Goal: Task Accomplishment & Management: Use online tool/utility

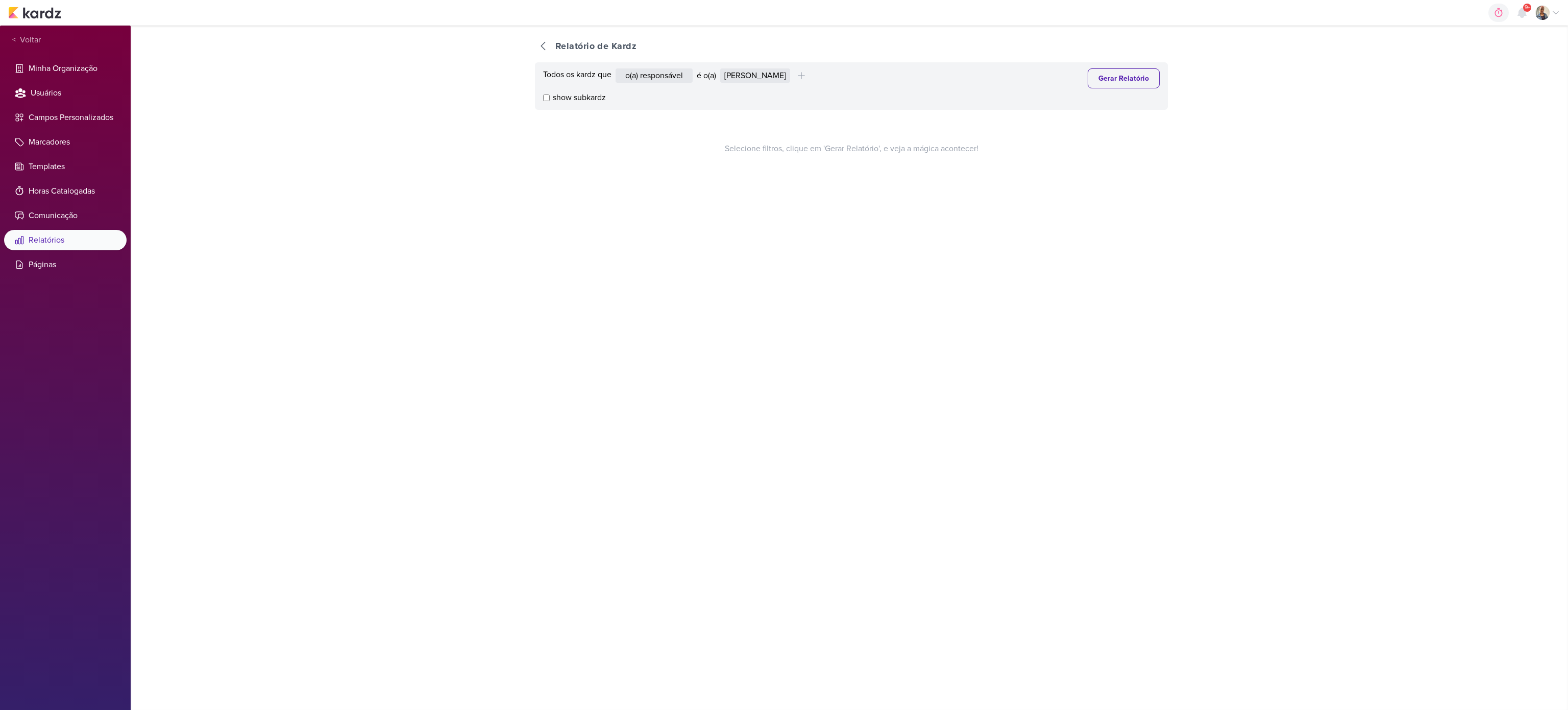
select select "1389"
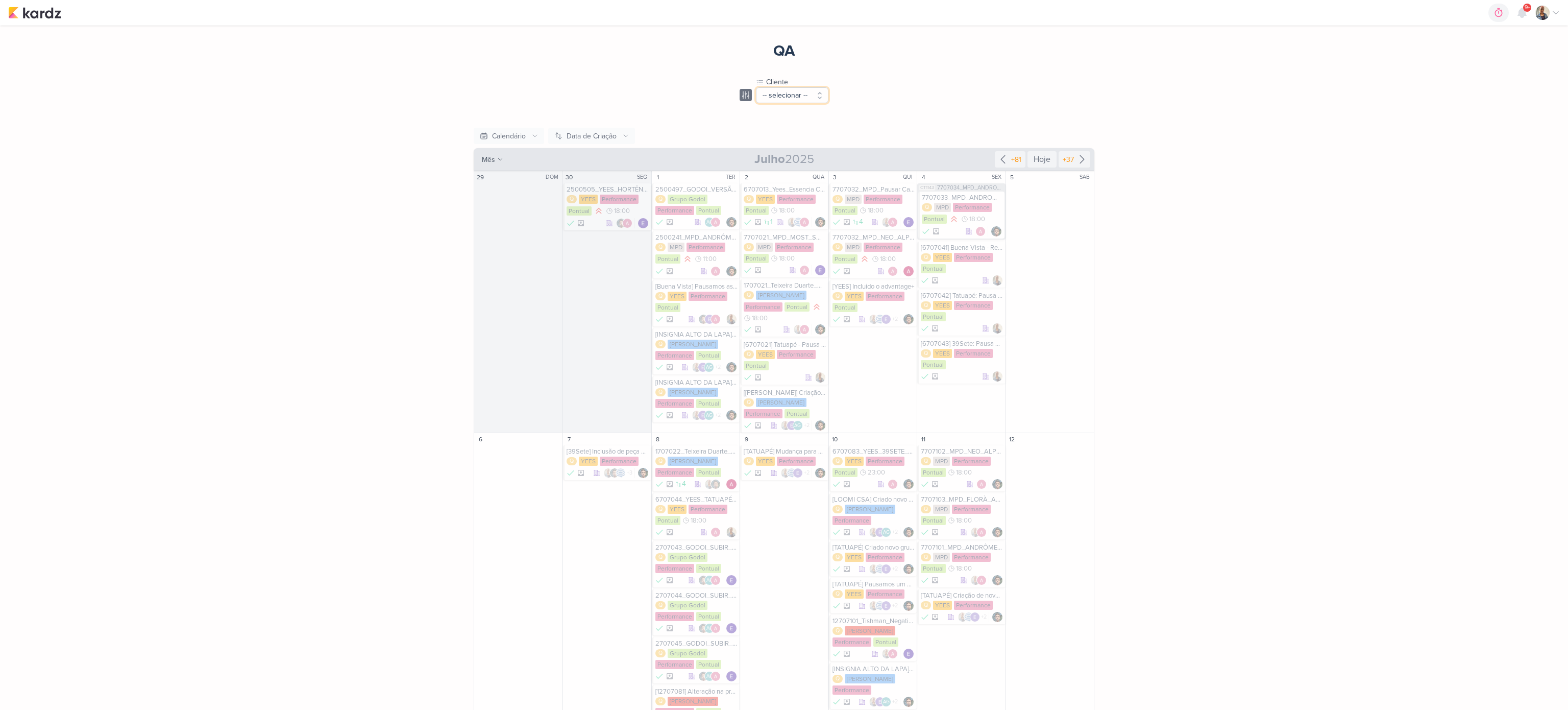
click at [778, 100] on button "-- selecionar --" at bounding box center [792, 95] width 72 height 16
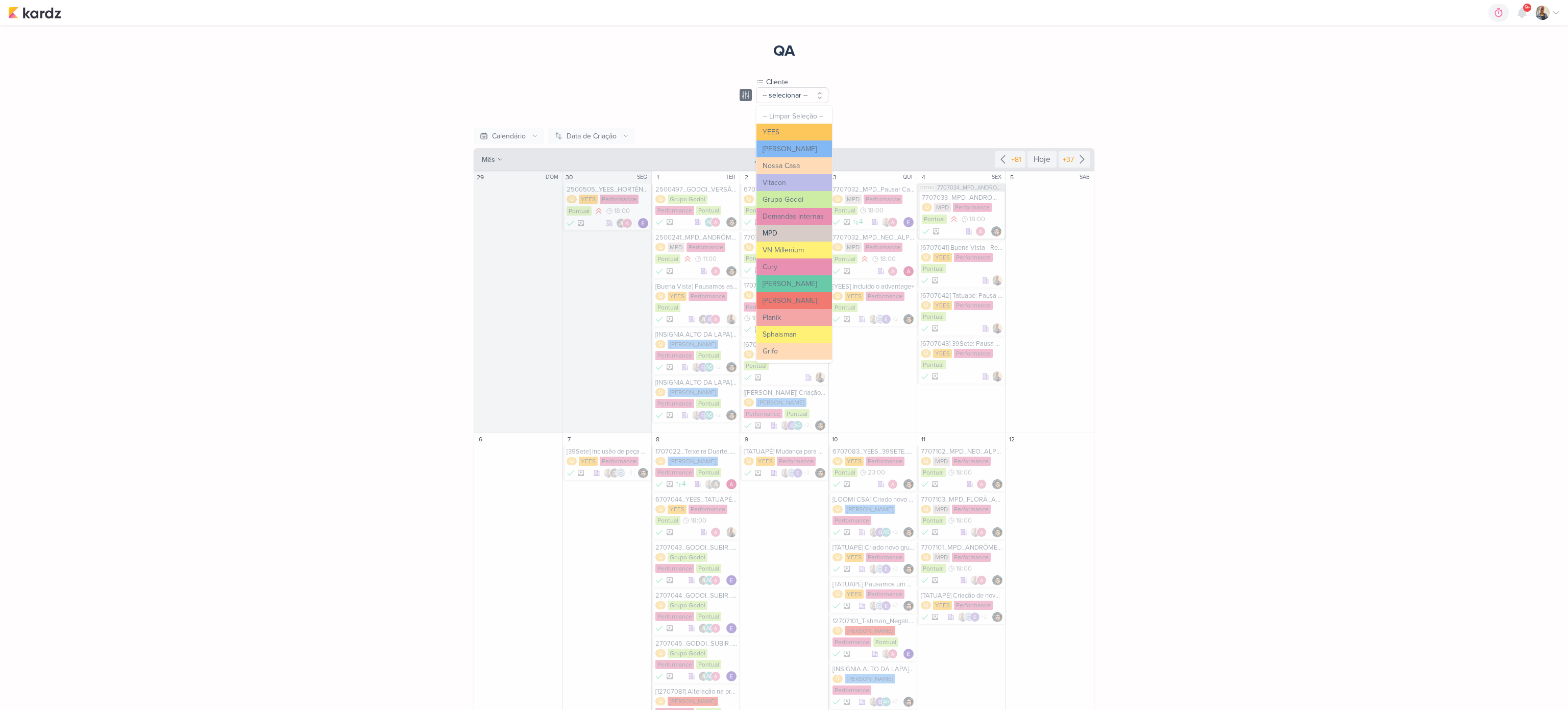
click at [800, 231] on button "MPD" at bounding box center [794, 233] width 75 height 17
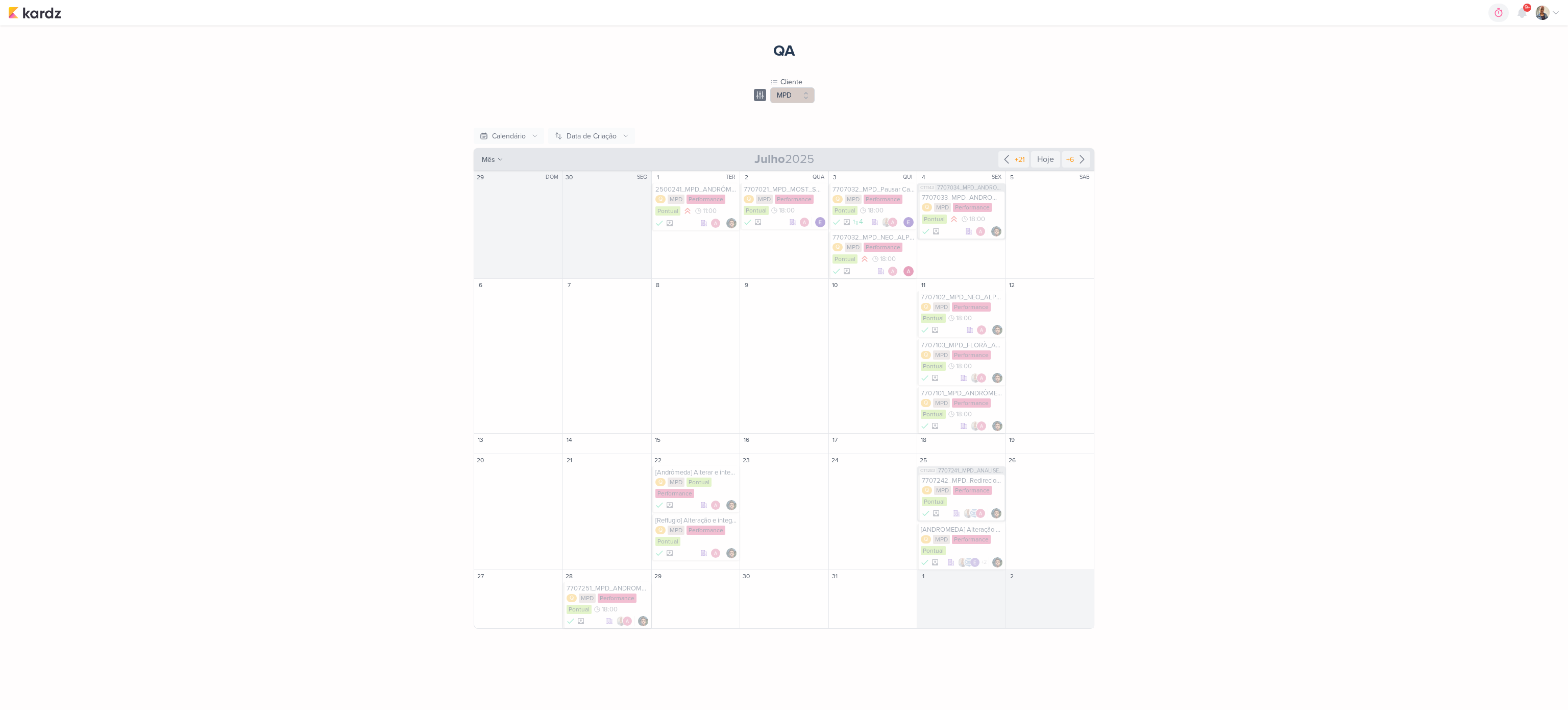
click at [678, 253] on div "1 TER 2500241_MPD_ANDRÔMEDA_PAUSAR_CAMPANHAS Q MPD Performance Pontual 11:00" at bounding box center [695, 225] width 88 height 108
click at [681, 222] on div at bounding box center [696, 223] width 82 height 10
click at [793, 214] on span "18:00" at bounding box center [787, 211] width 16 height 7
click at [939, 396] on div "7707101_MPD_ANDRÔMEDA_ALTERAÇÃO_SEGMNTAÇÃO_CAMPANHA" at bounding box center [962, 393] width 82 height 8
click at [942, 228] on div at bounding box center [962, 231] width 80 height 10
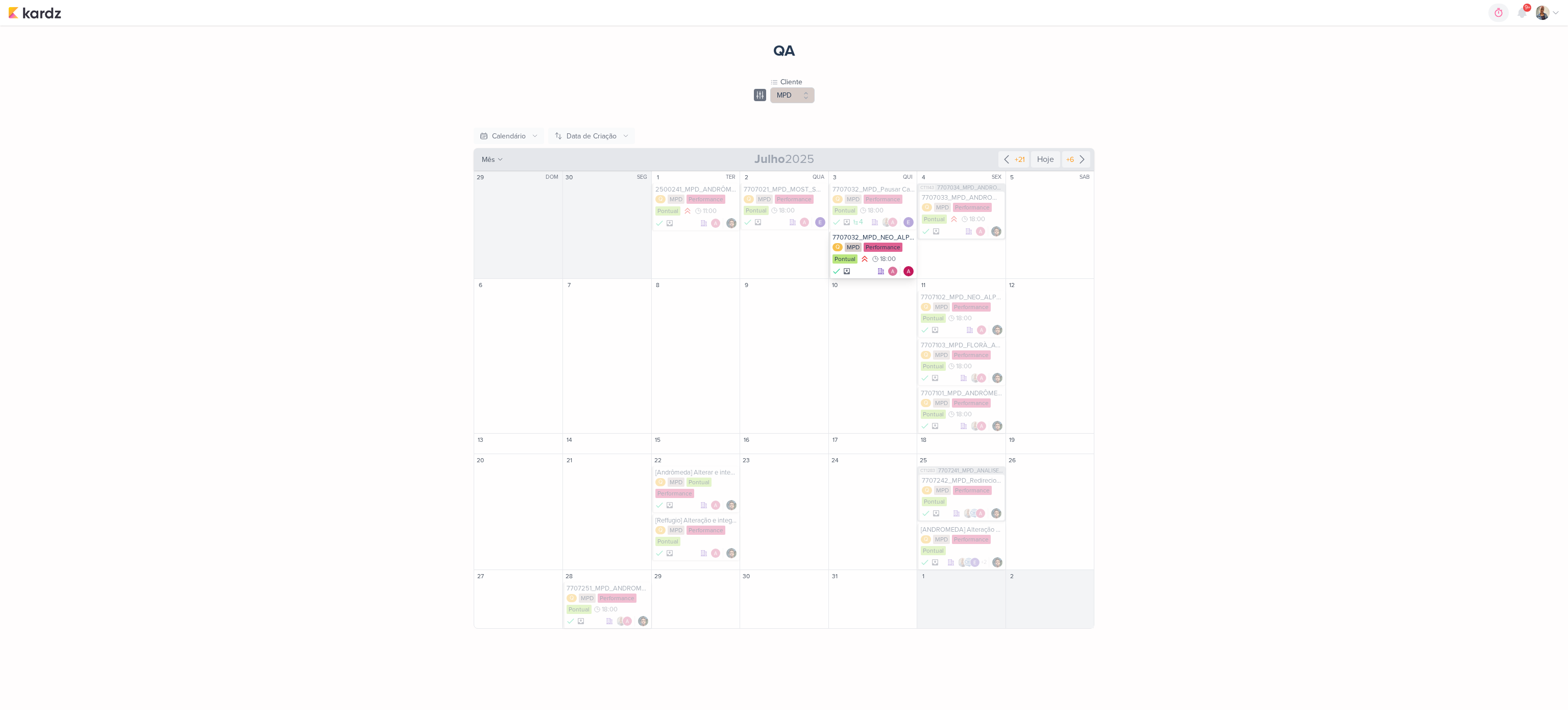
click at [870, 239] on div "7707032_MPD_NEO_ALPHAVILLE_RETOMAR_CAMPANHA_SEARCH" at bounding box center [873, 237] width 82 height 8
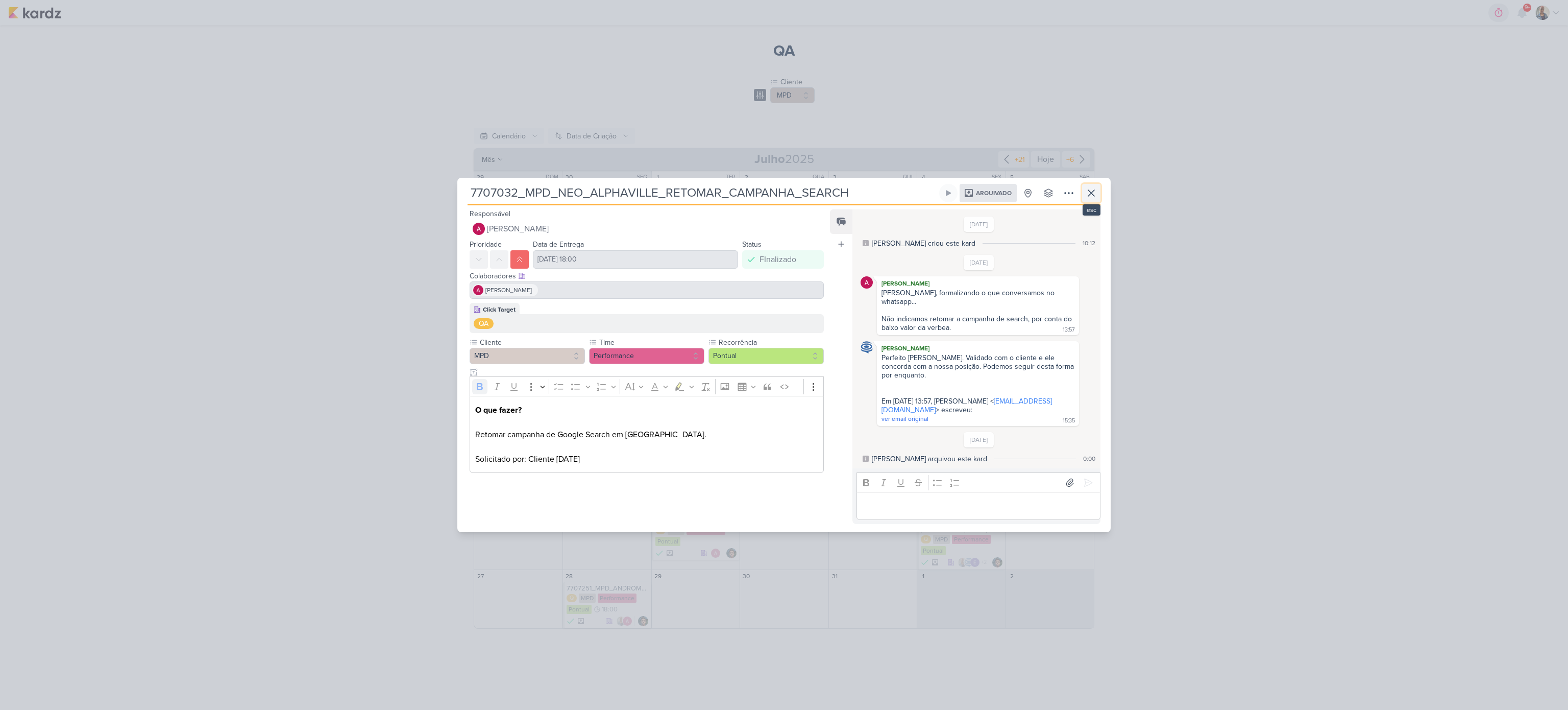
click at [1094, 199] on icon at bounding box center [1091, 193] width 12 height 12
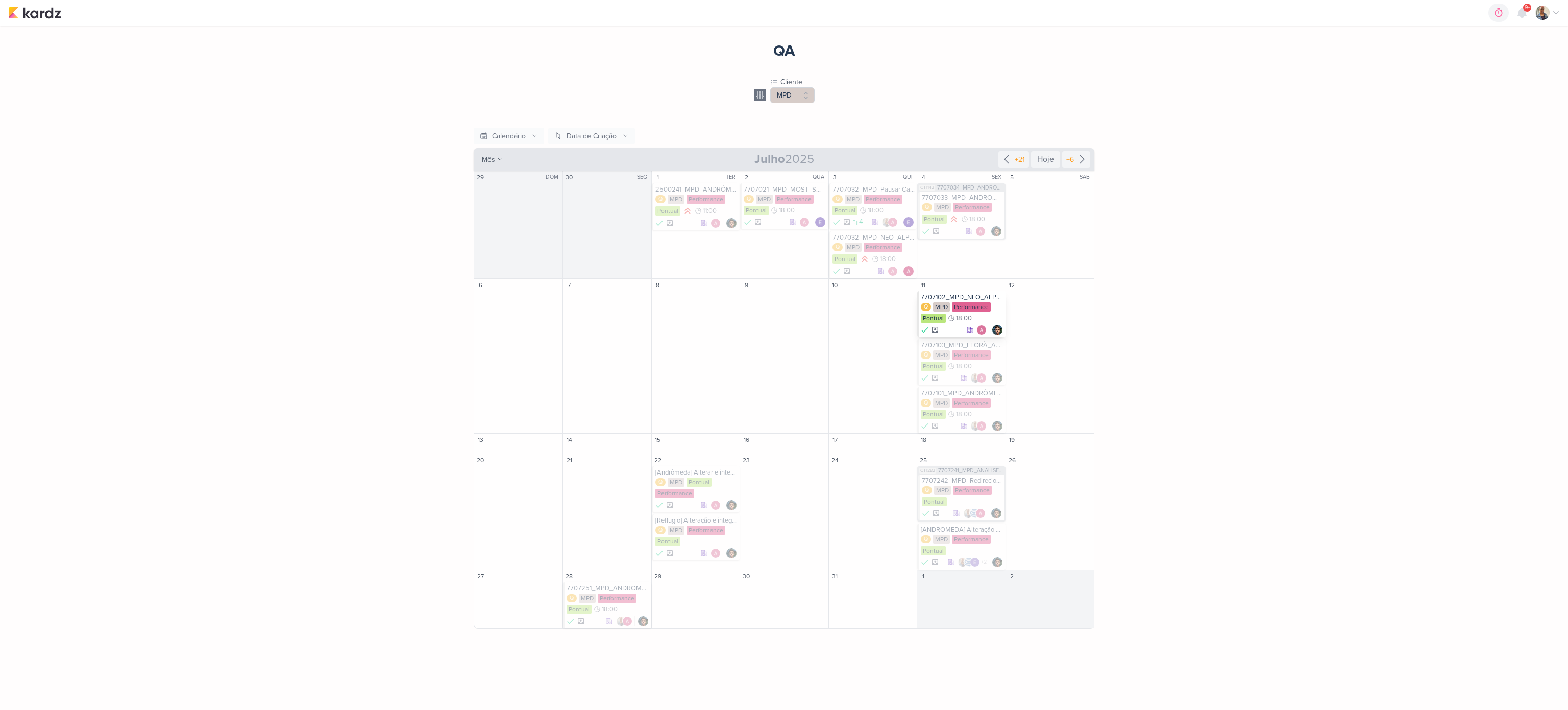
click at [951, 303] on div "Q MPD Performance Pontual 18:00" at bounding box center [962, 312] width 82 height 21
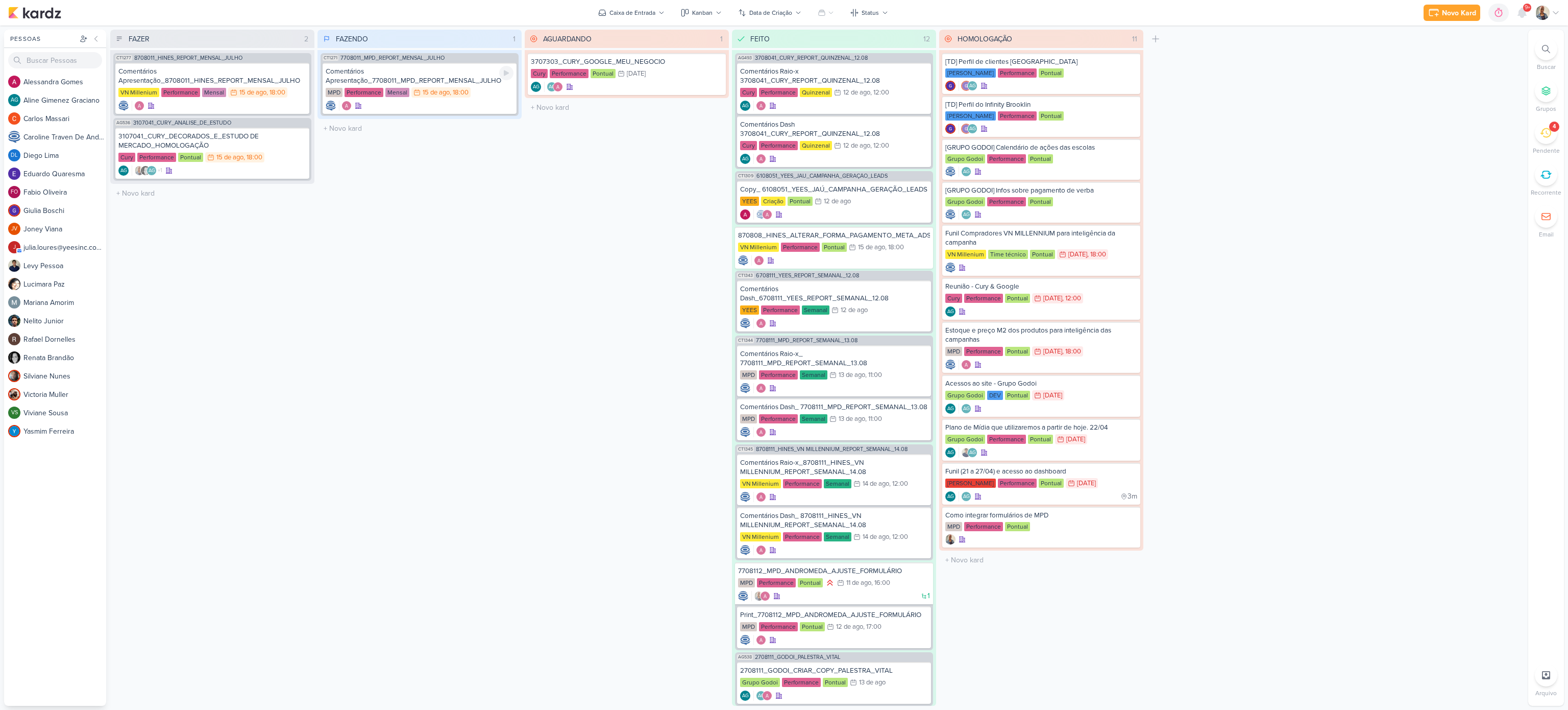
click at [397, 68] on div "Comentários Apresentação_7708011_MPD_REPORT_MENSAL_JULHO" at bounding box center [419, 76] width 188 height 18
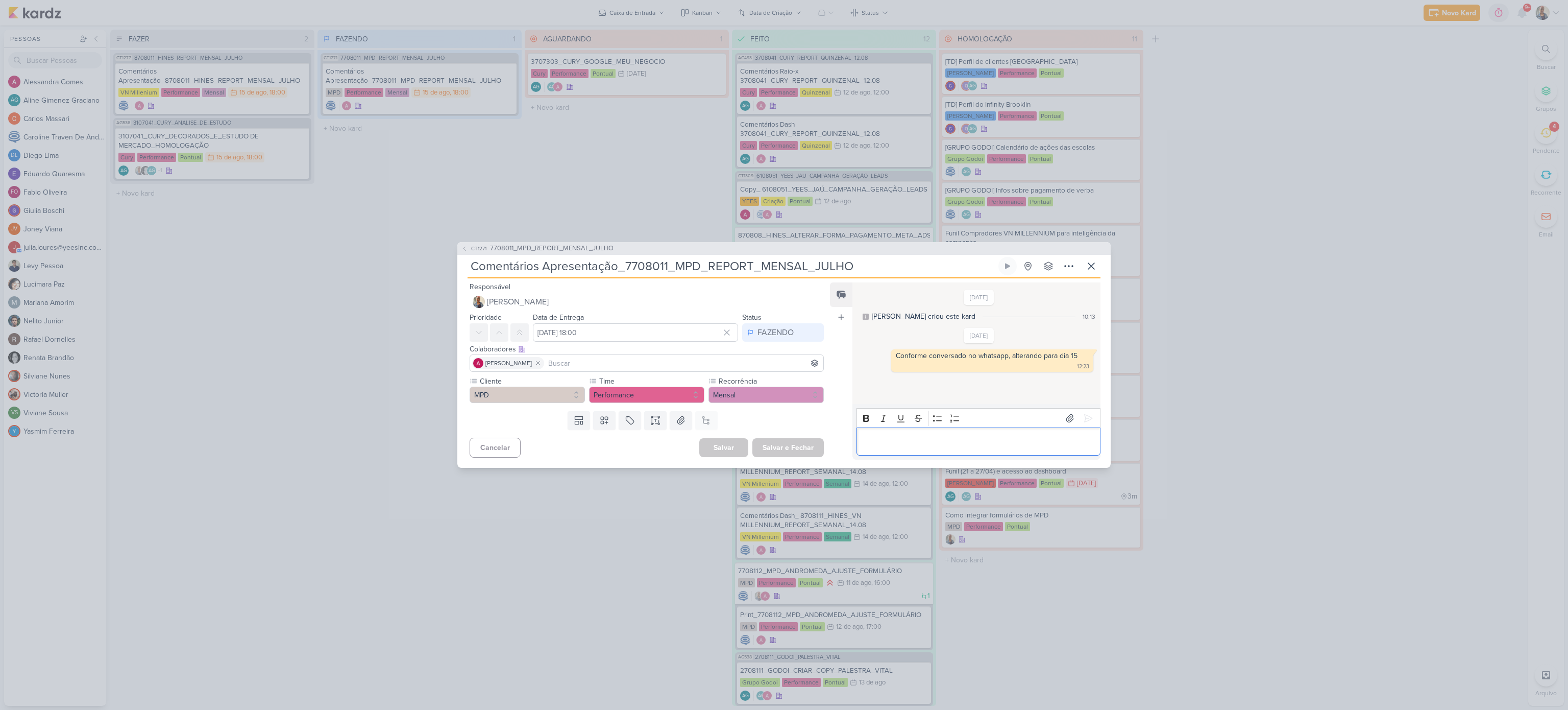
click at [972, 454] on div "Editor editing area: main" at bounding box center [978, 441] width 244 height 28
click at [1088, 413] on icon at bounding box center [1088, 418] width 10 height 10
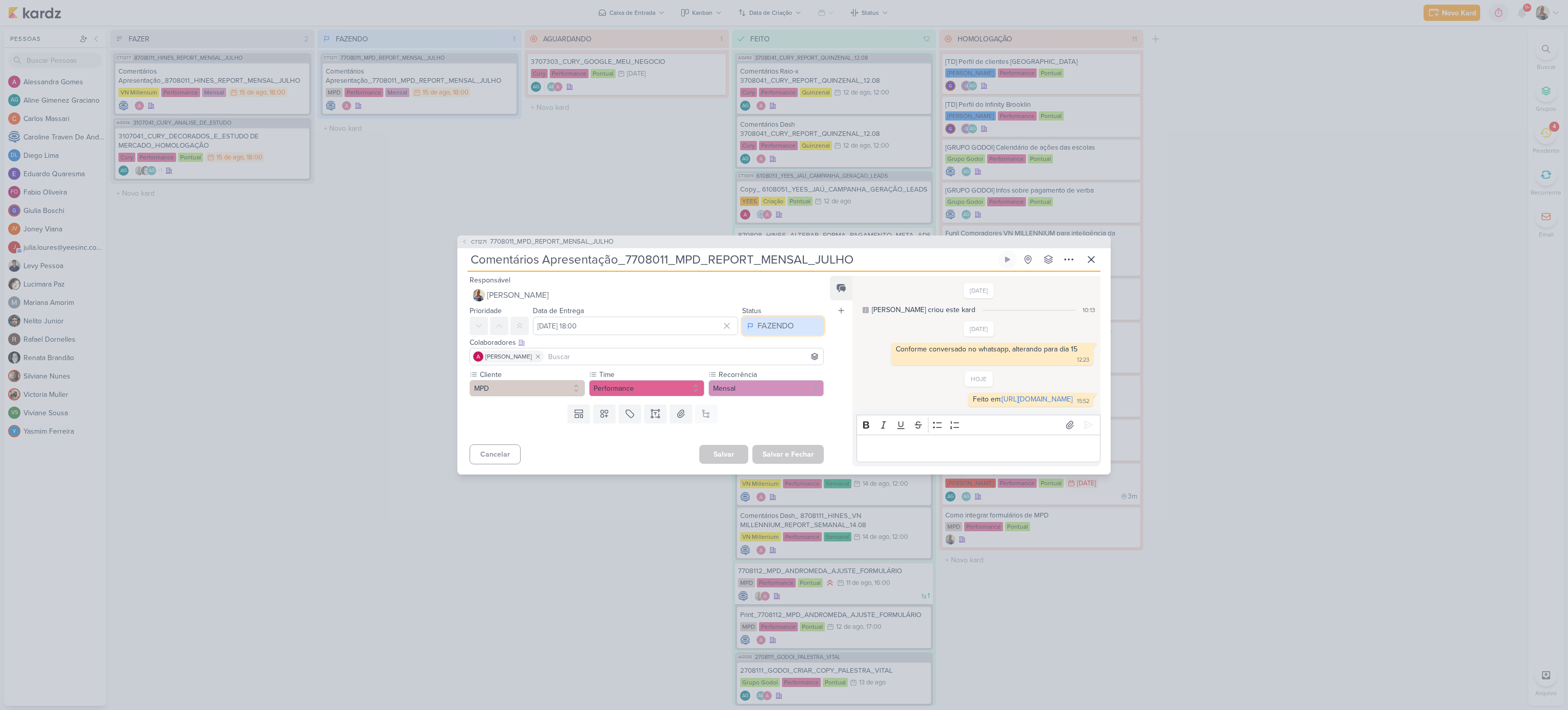
click at [772, 320] on div "FAZENDO" at bounding box center [775, 326] width 37 height 12
click at [760, 394] on div "FEITO" at bounding box center [763, 399] width 19 height 11
click at [776, 463] on button "Salvar e Fechar" at bounding box center [788, 454] width 71 height 19
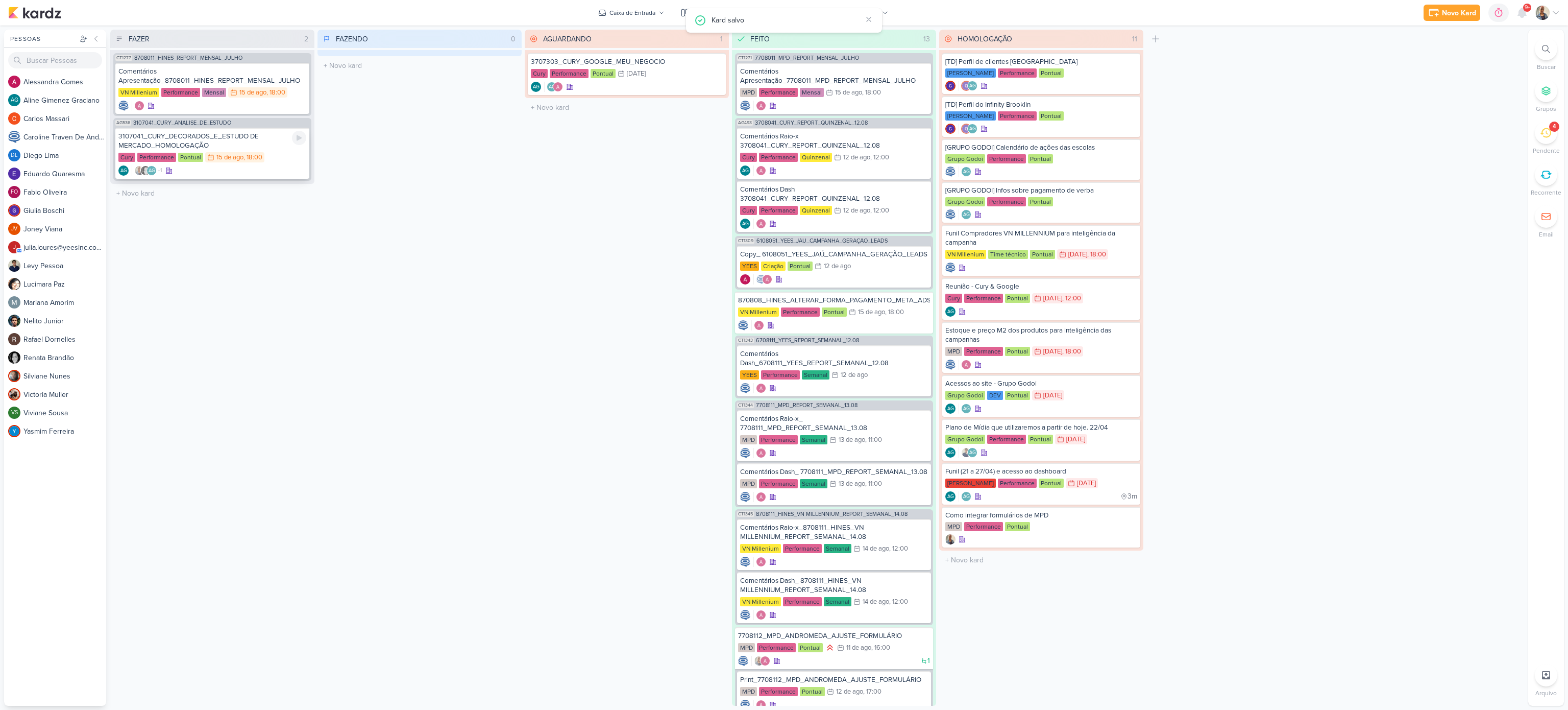
click at [234, 137] on div "3107041_CURY_DECORADOS_E_ESTUDO DE MERCADO_HOMOLOGAÇÃO" at bounding box center [212, 141] width 188 height 18
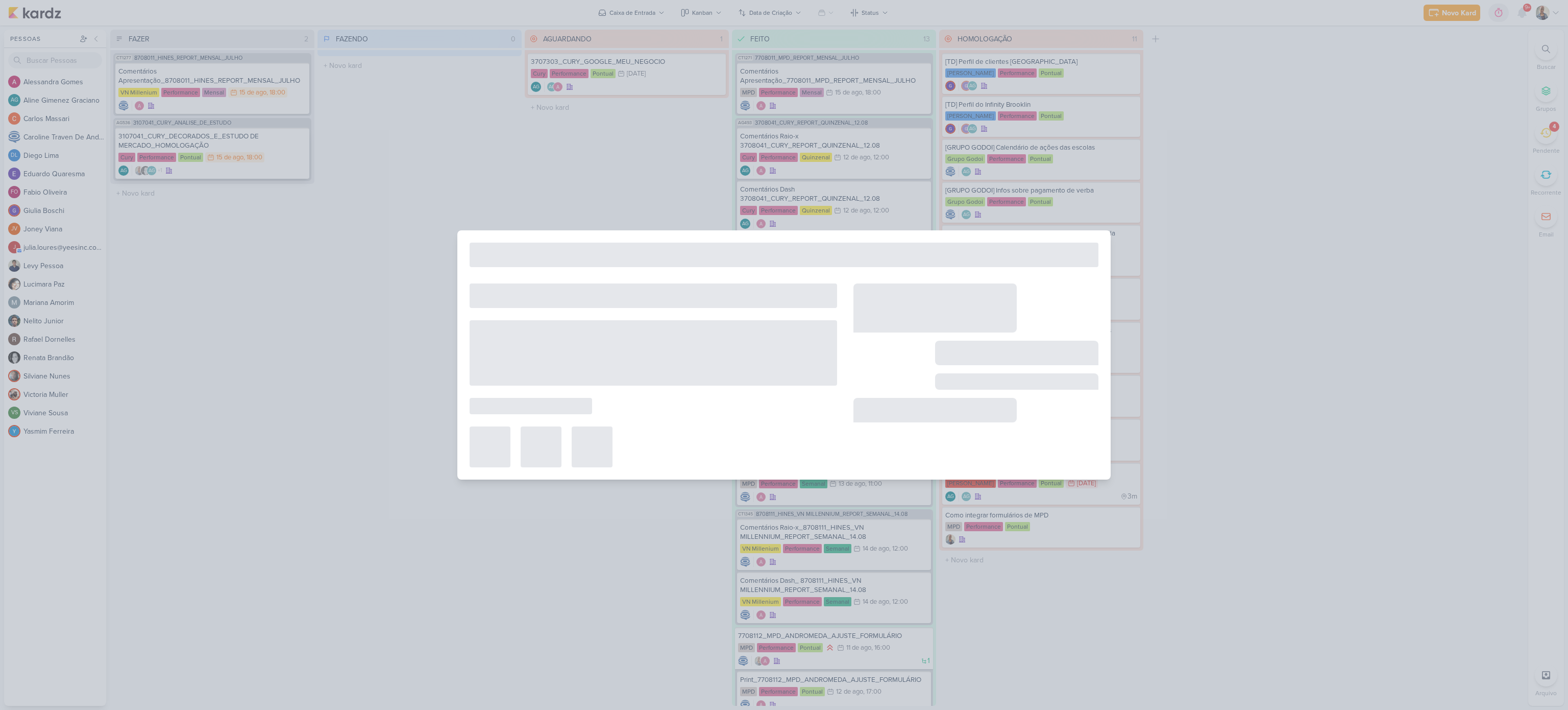
type input "3107041_CURY_DECORADOS_E_ESTUDO DE MERCADO_HOMOLOGAÇÃO"
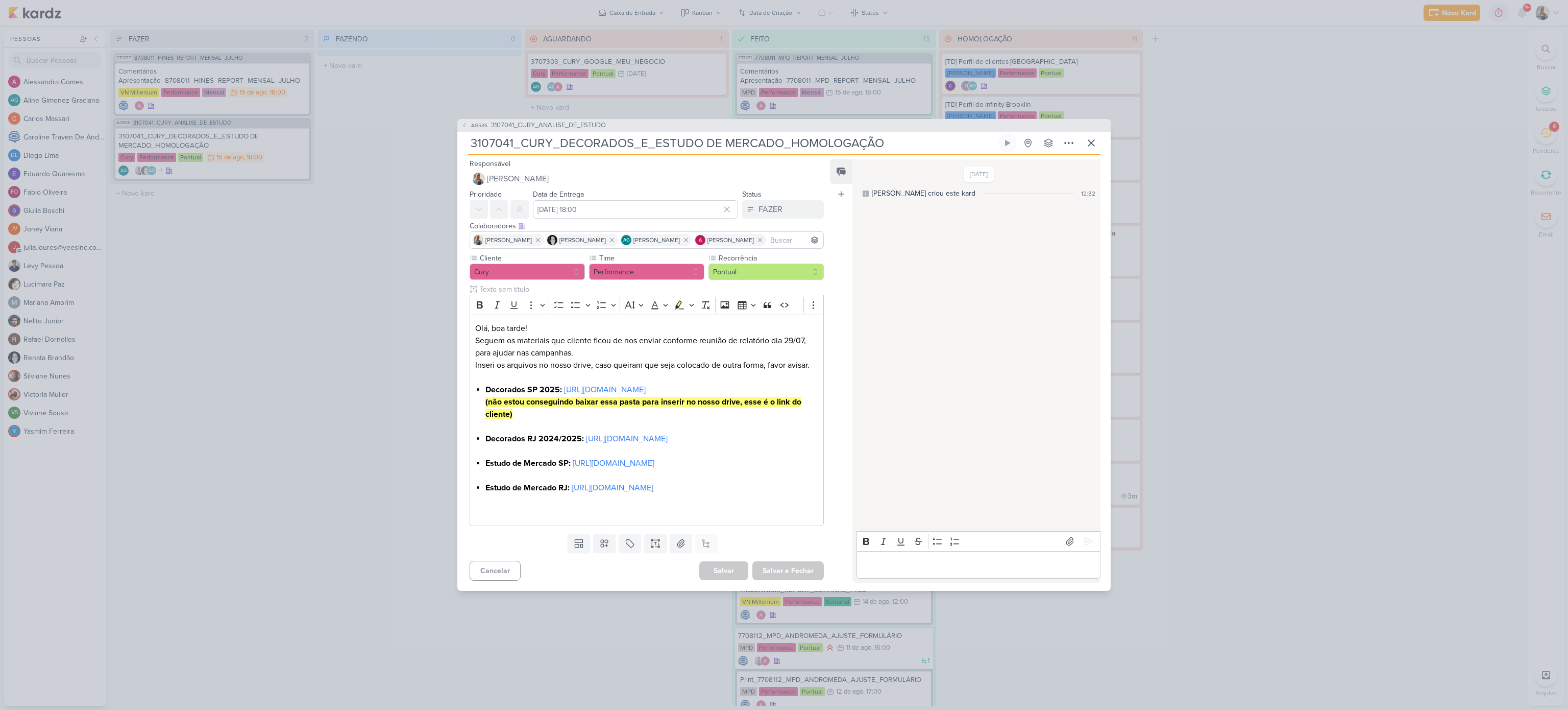
click at [361, 423] on div "AG536 3107041_CURY_ANALISE_DE_ESTUDO 3107041_CURY_DECORADOS_E_ESTUDO DE MERCADO…" at bounding box center [784, 355] width 1568 height 710
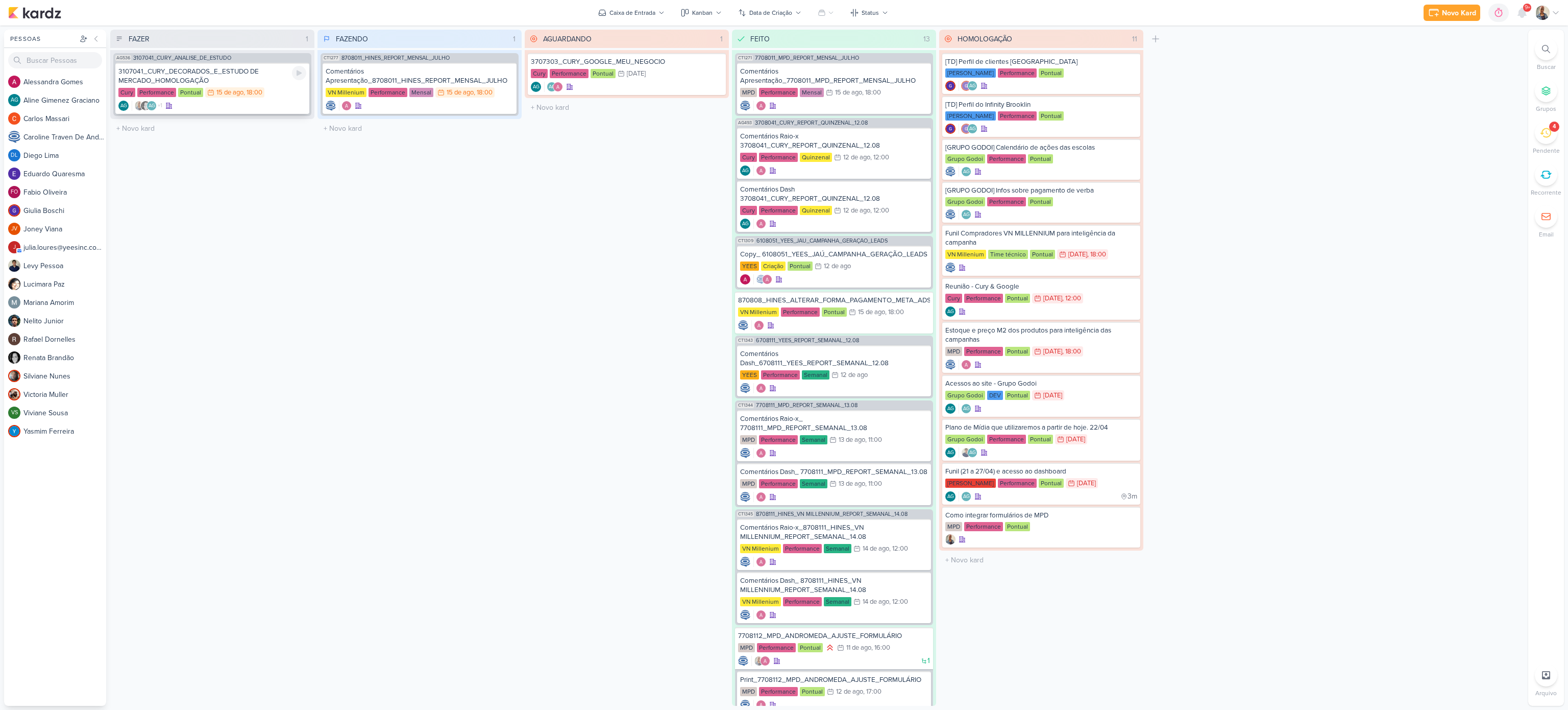
click at [261, 103] on div "AG +1 AG" at bounding box center [212, 105] width 188 height 10
